Goal: Information Seeking & Learning: Learn about a topic

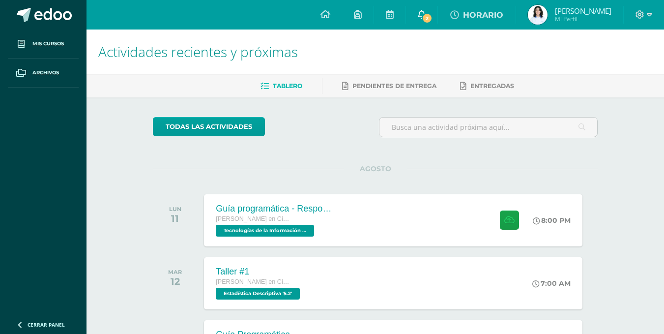
click at [433, 13] on span "2" at bounding box center [427, 18] width 11 height 11
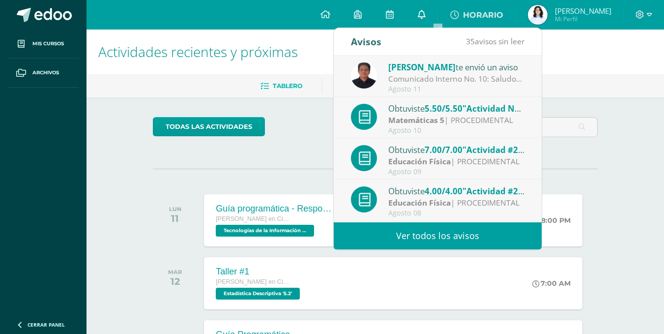
click at [437, 13] on link "0" at bounding box center [421, 14] width 31 height 29
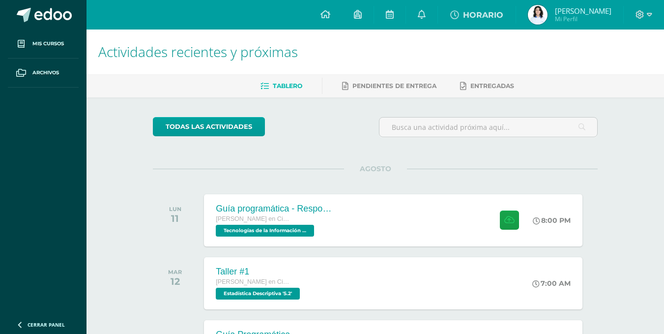
click at [426, 15] on icon at bounding box center [422, 14] width 8 height 9
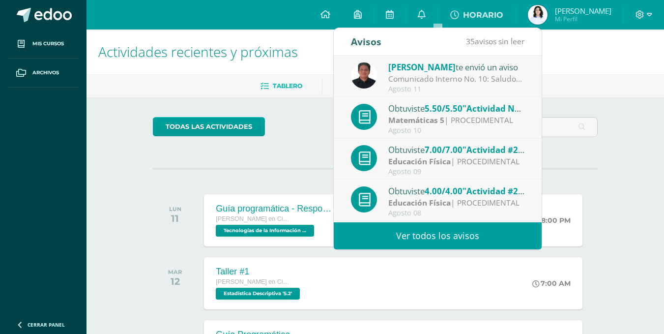
click at [489, 108] on span ""Actividad No. 1 "Funciones Logarítmicas""" at bounding box center [550, 108] width 175 height 11
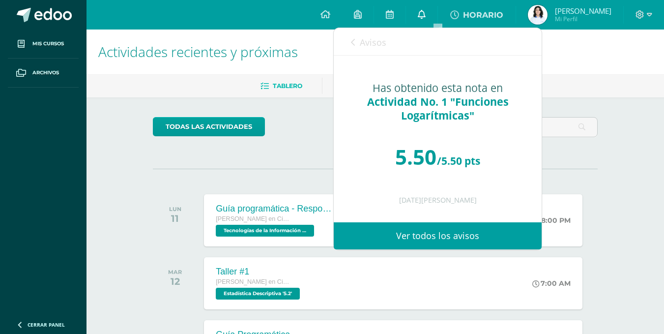
click at [426, 13] on icon at bounding box center [422, 14] width 8 height 9
click at [628, 150] on div "Actividades recientes y próximas Tablero Pendientes de entrega Entregadas todas…" at bounding box center [376, 325] width 578 height 593
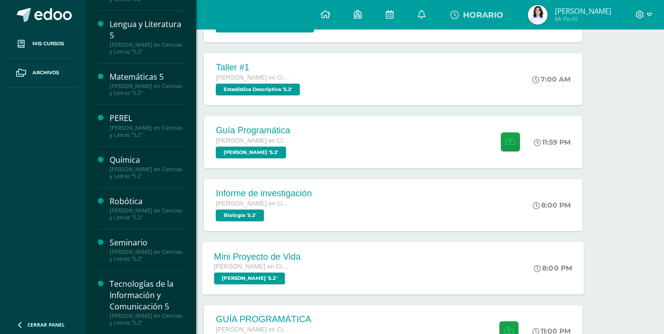
scroll to position [282, 0]
click at [128, 257] on div "[PERSON_NAME] en Ciencias y Letras "5.2"" at bounding box center [147, 256] width 75 height 14
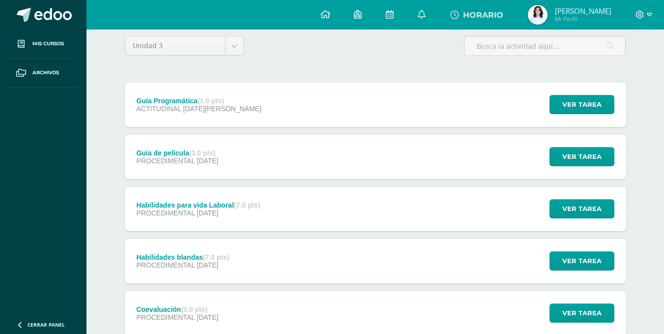
scroll to position [94, 0]
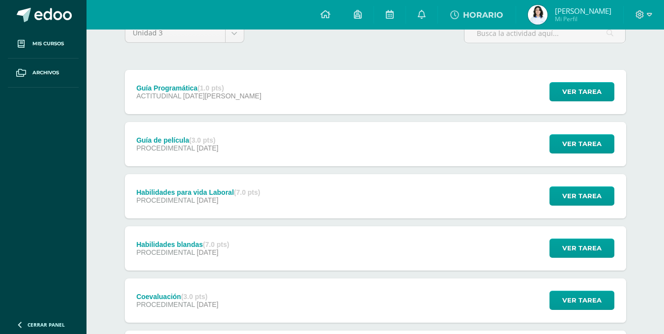
click at [440, 94] on div "Guía Programática (1.0 pts) ACTITUDINAL [DATE][PERSON_NAME] Ver tarea Guía Prog…" at bounding box center [375, 92] width 501 height 44
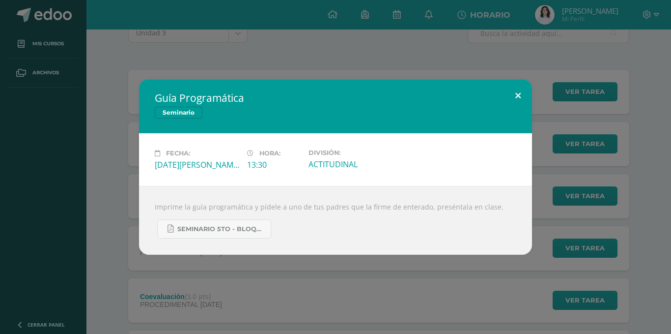
click at [521, 95] on button at bounding box center [518, 95] width 28 height 33
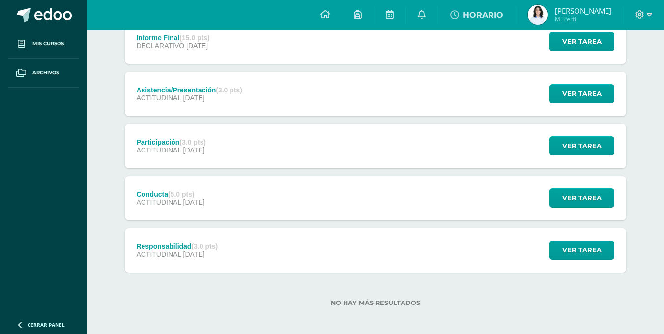
scroll to position [1025, 0]
